Goal: Information Seeking & Learning: Find contact information

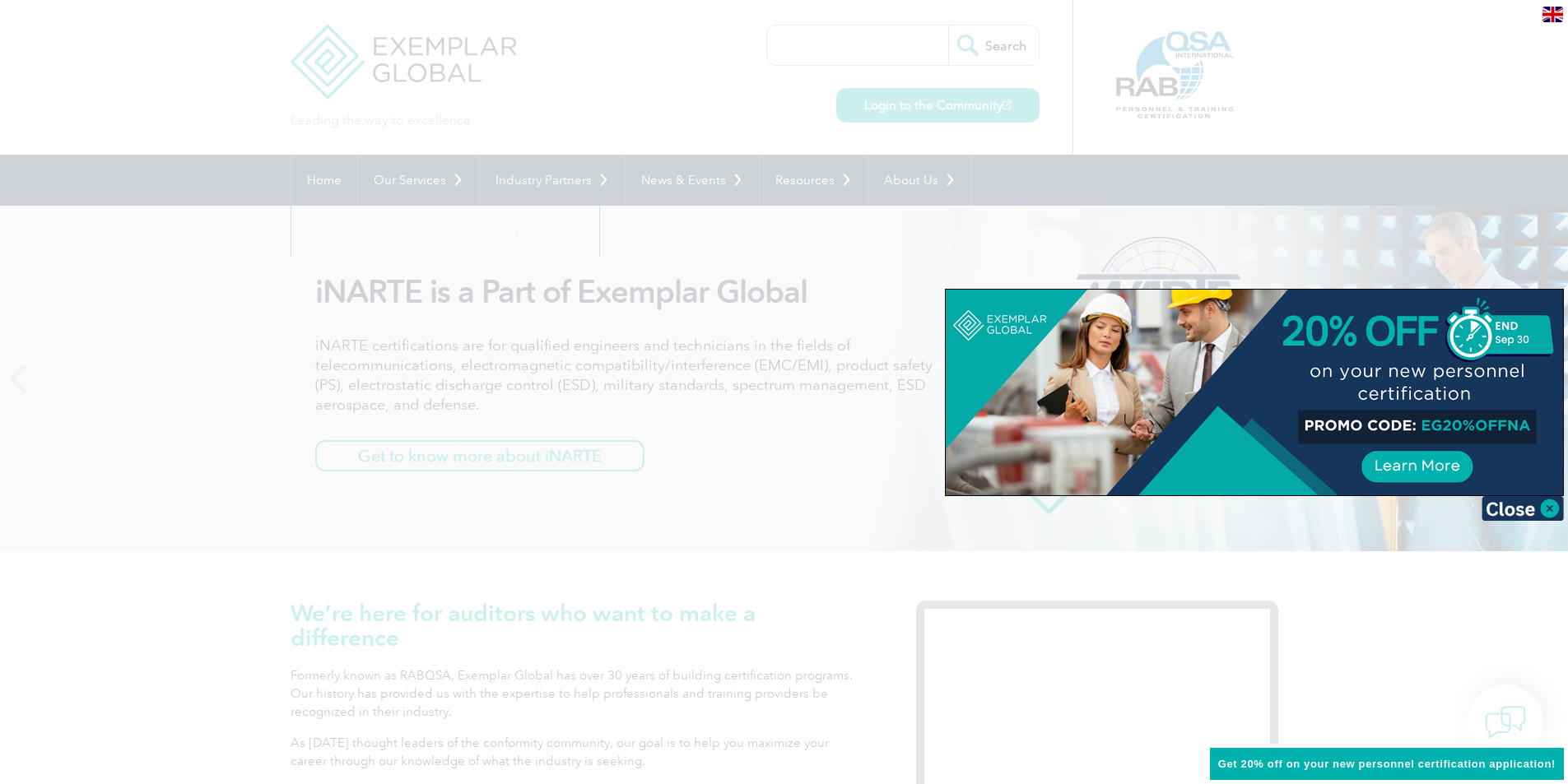
click at [539, 182] on div at bounding box center [784, 392] width 1568 height 784
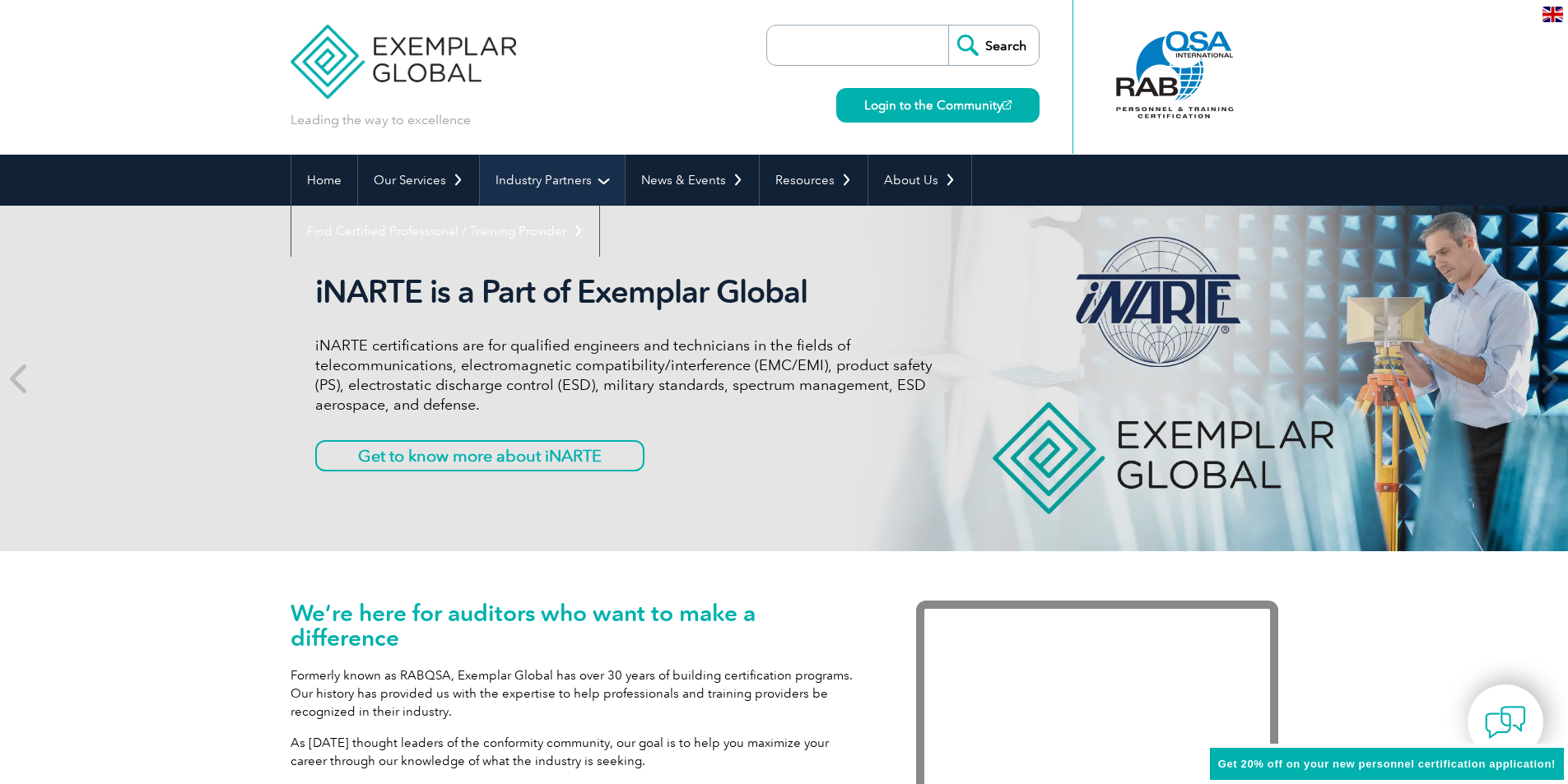
click at [539, 182] on link "Industry Partners" at bounding box center [552, 181] width 144 height 51
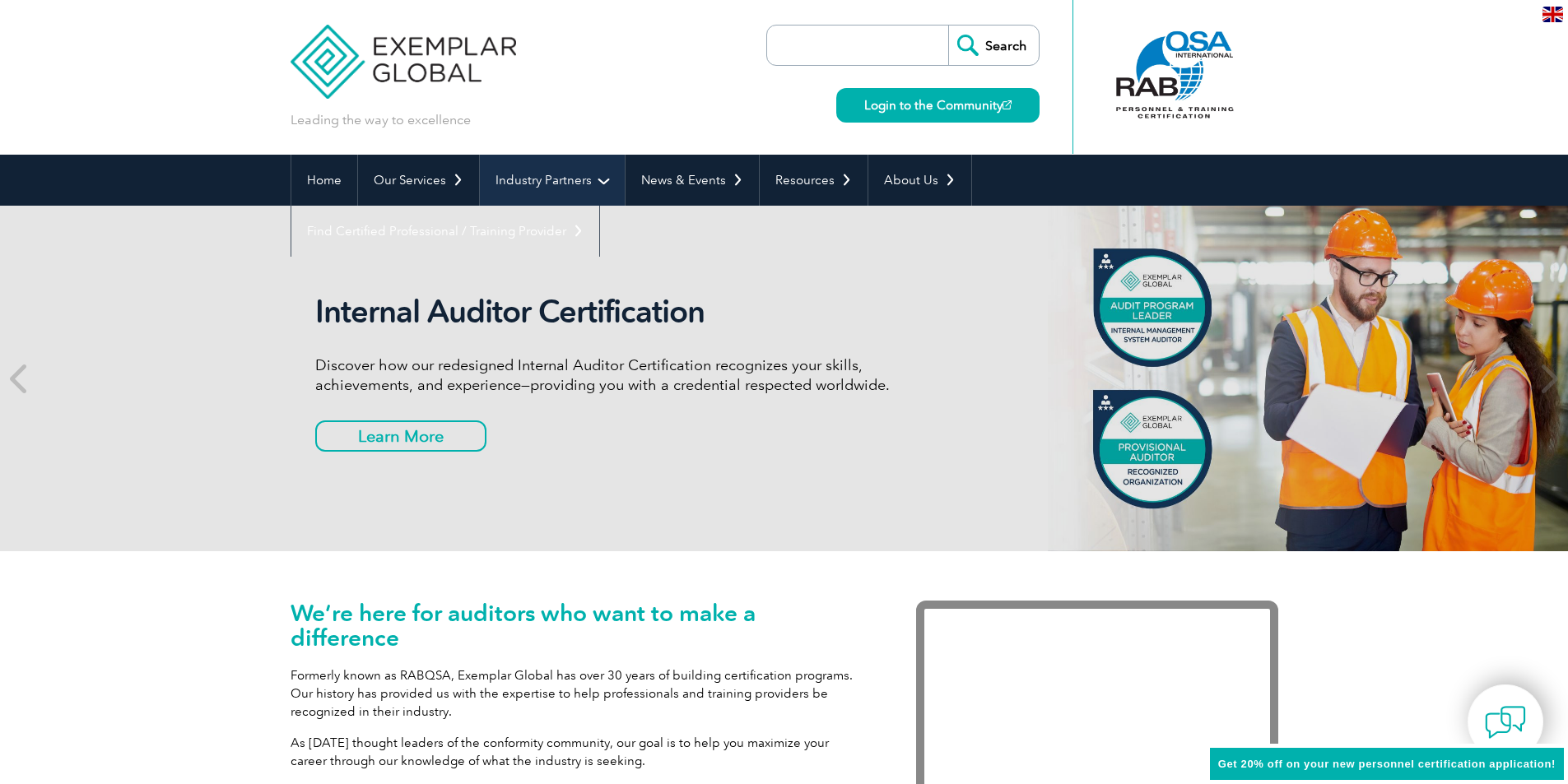
click at [539, 182] on link "Industry Partners" at bounding box center [552, 181] width 144 height 51
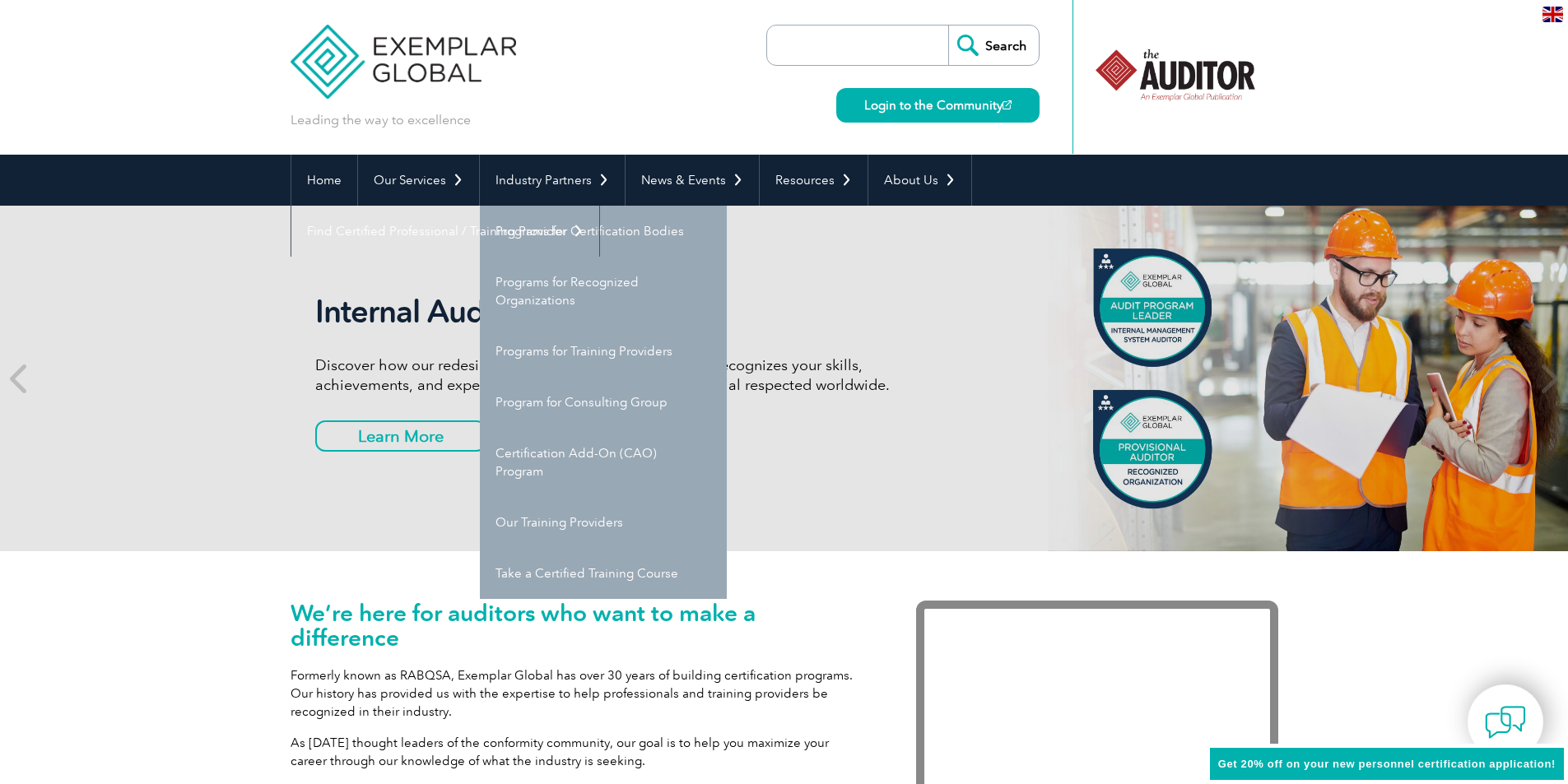
click at [561, 511] on link "Our Training Providers" at bounding box center [603, 523] width 247 height 51
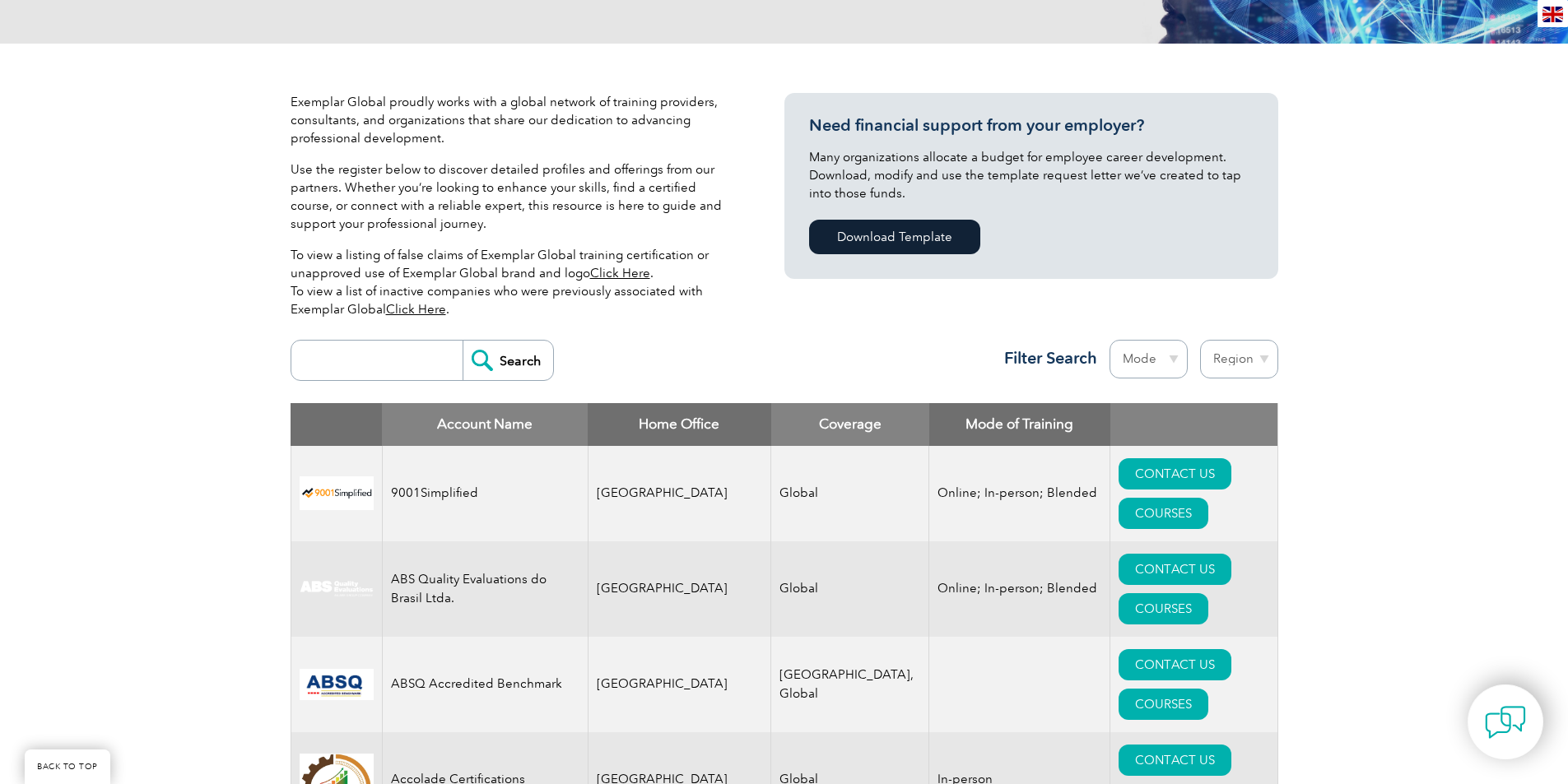
scroll to position [329, 0]
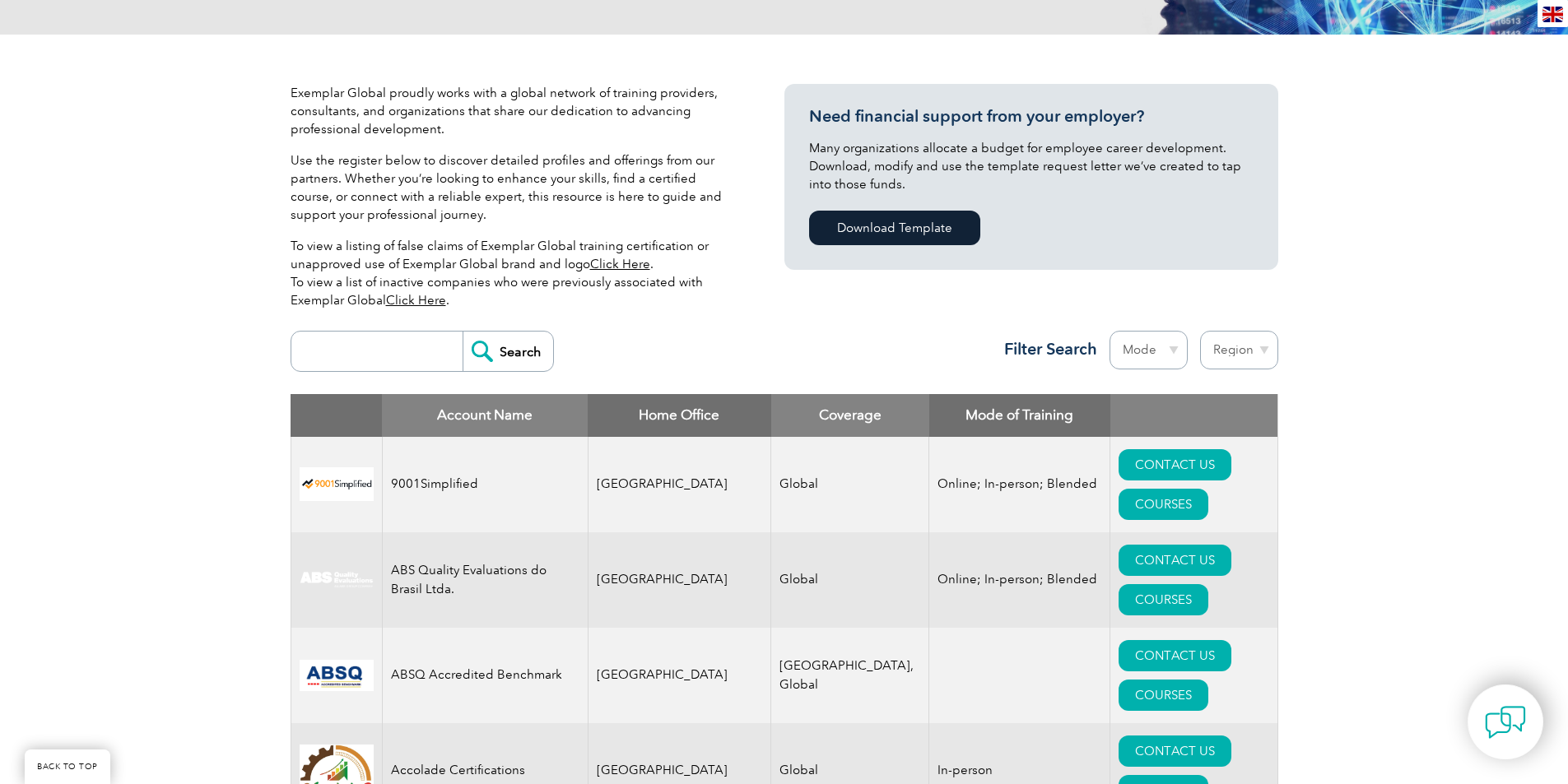
click at [1253, 354] on select "Region Australia Bahrain Bangladesh Brazil Canada Colombia Dominican Republic E…" at bounding box center [1239, 350] width 78 height 39
select select "Turkey"
click at [1200, 331] on select "Region Australia Bahrain Bangladesh Brazil Canada Colombia Dominican Republic E…" at bounding box center [1239, 350] width 78 height 39
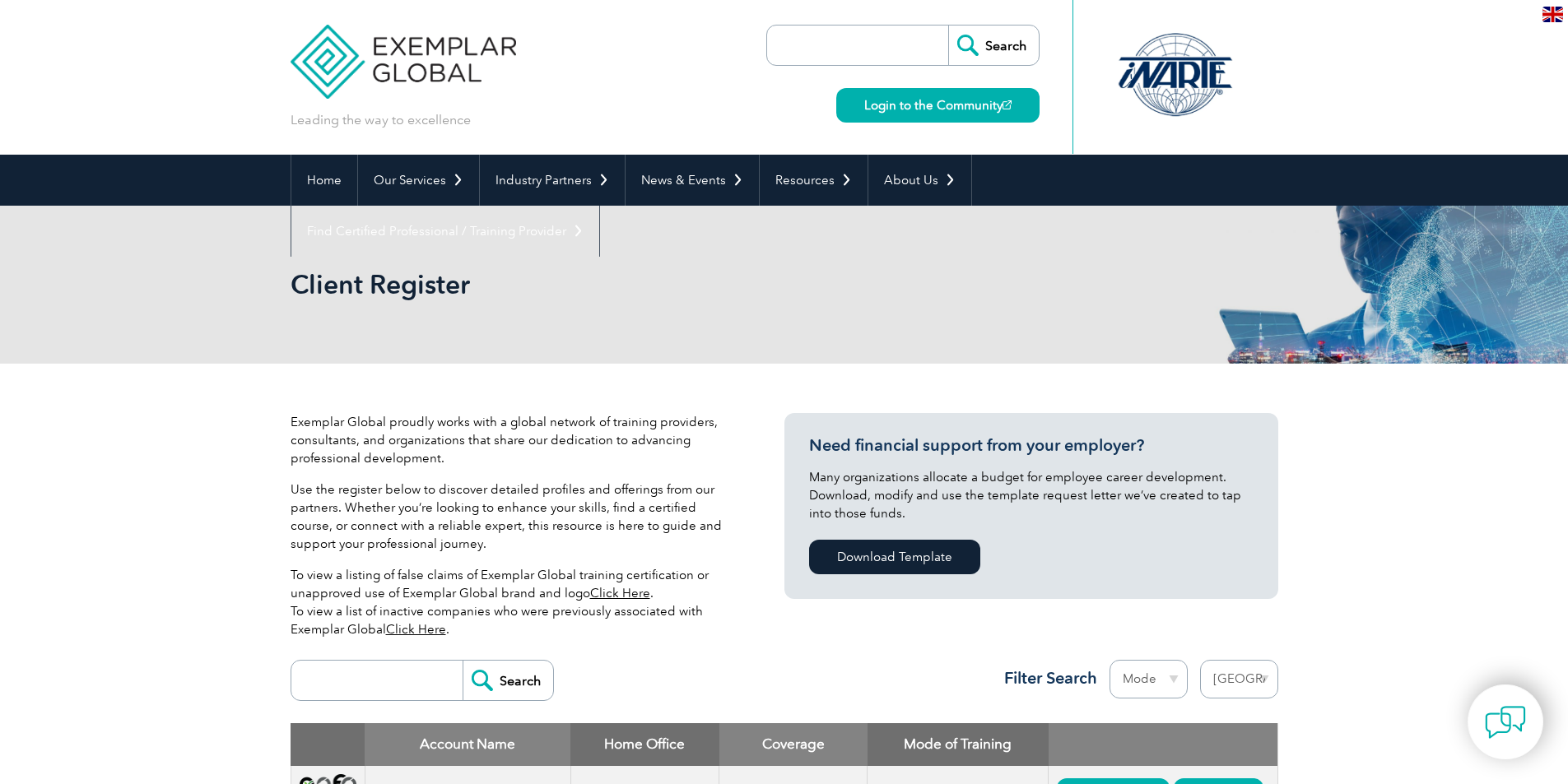
select select "Turkey"
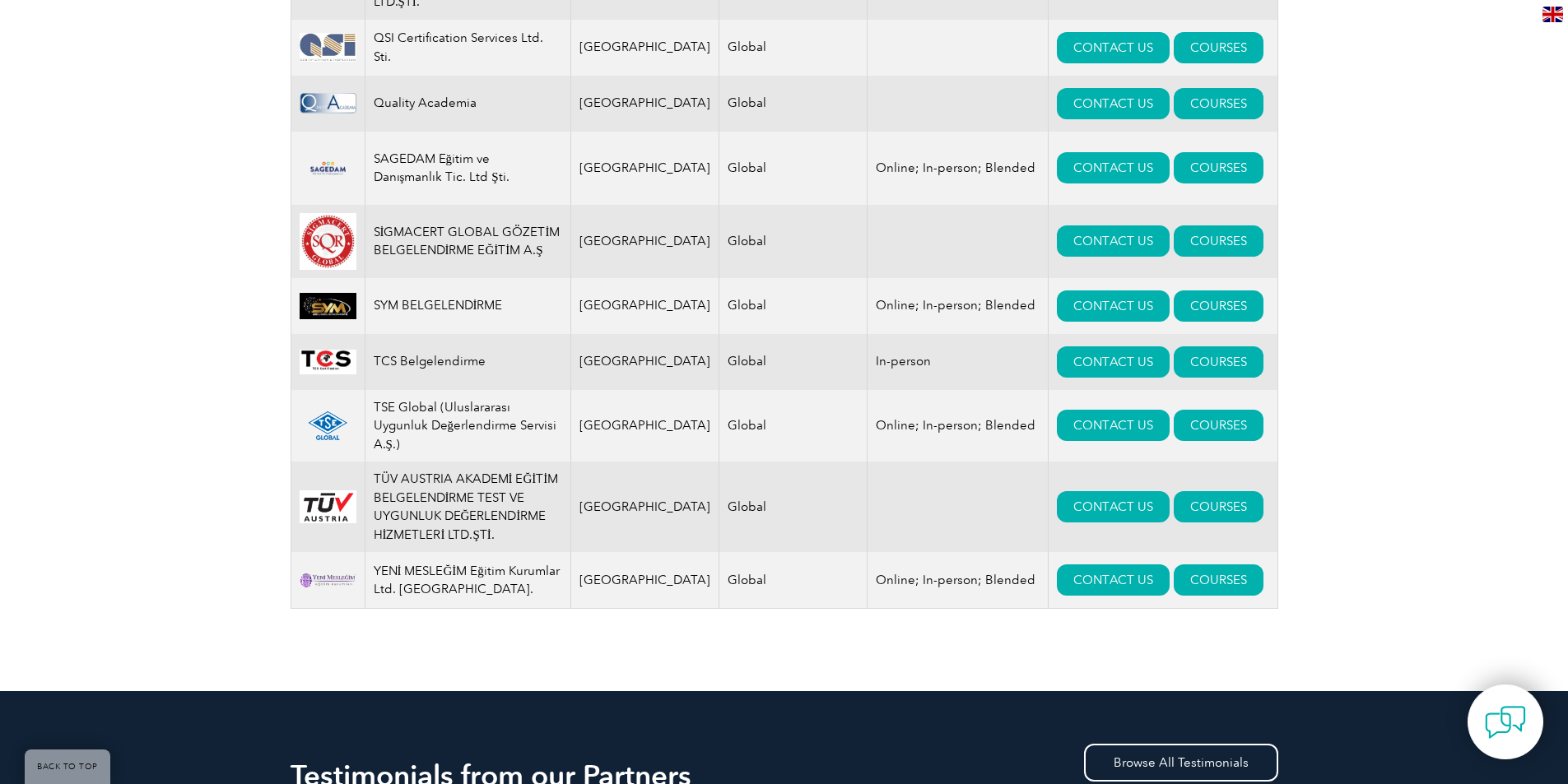
scroll to position [2140, 0]
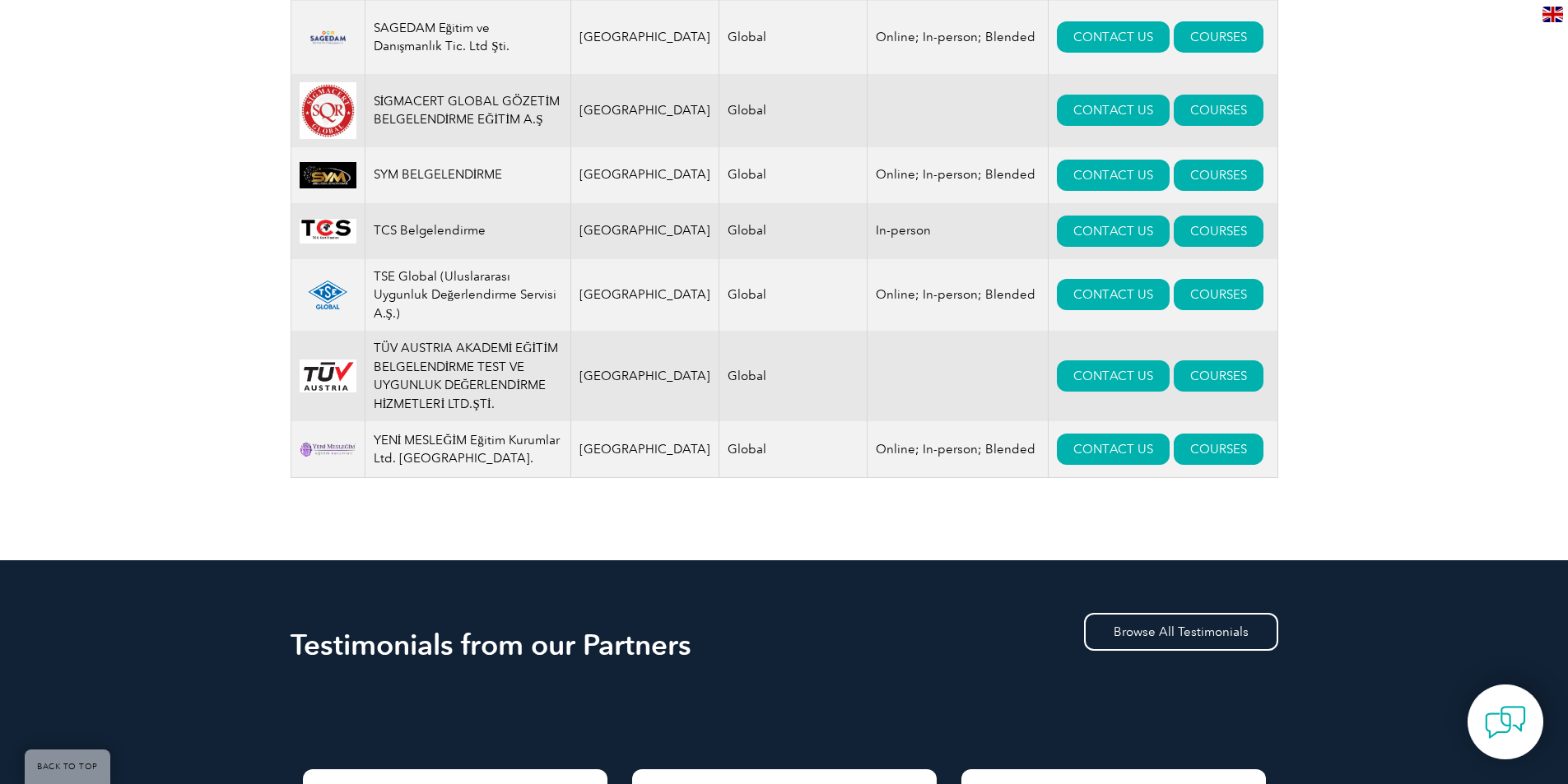
scroll to position [2223, 0]
